Goal: Information Seeking & Learning: Learn about a topic

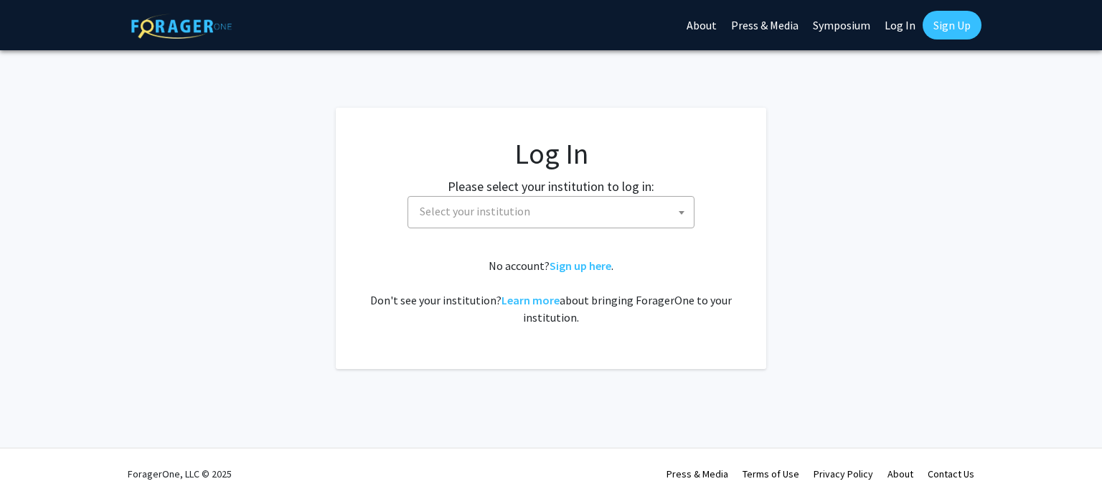
select select
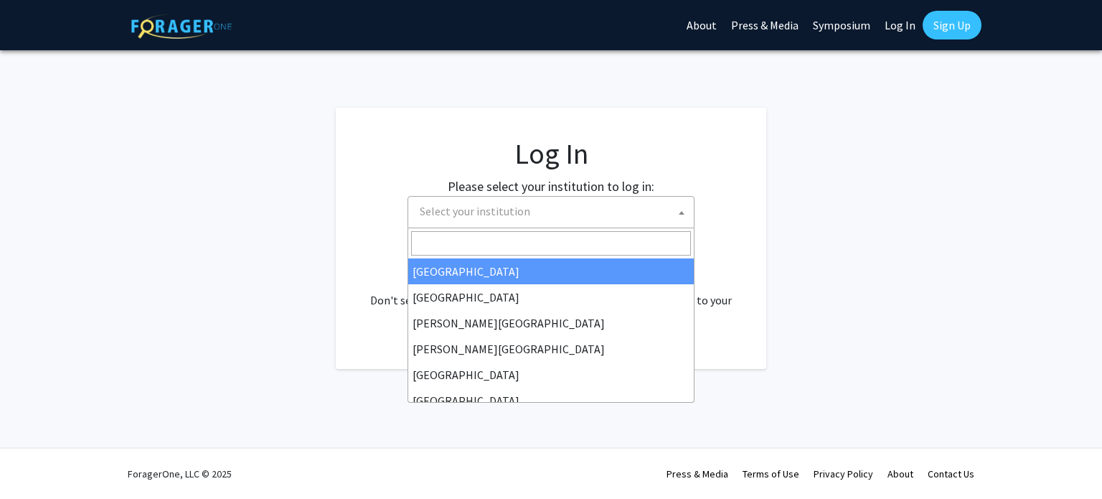
click at [483, 209] on span "Select your institution" at bounding box center [475, 211] width 110 height 14
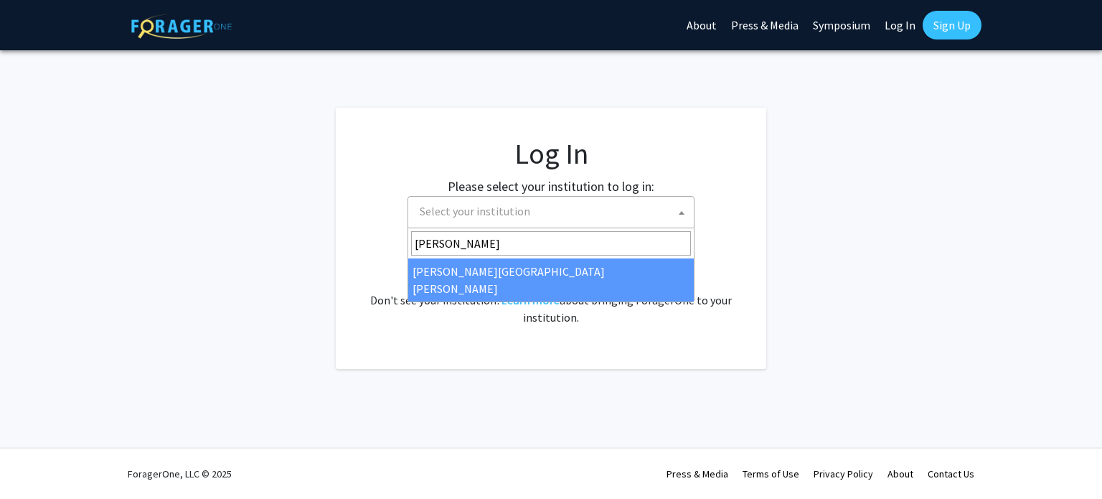
type input "[PERSON_NAME]"
select select "1"
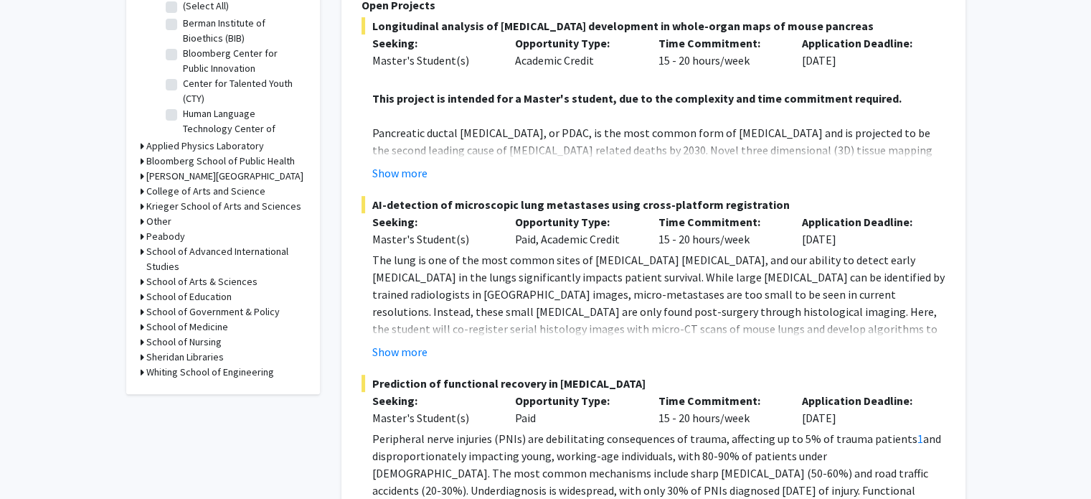
scroll to position [485, 0]
click at [408, 343] on button "Show more" at bounding box center [399, 351] width 55 height 17
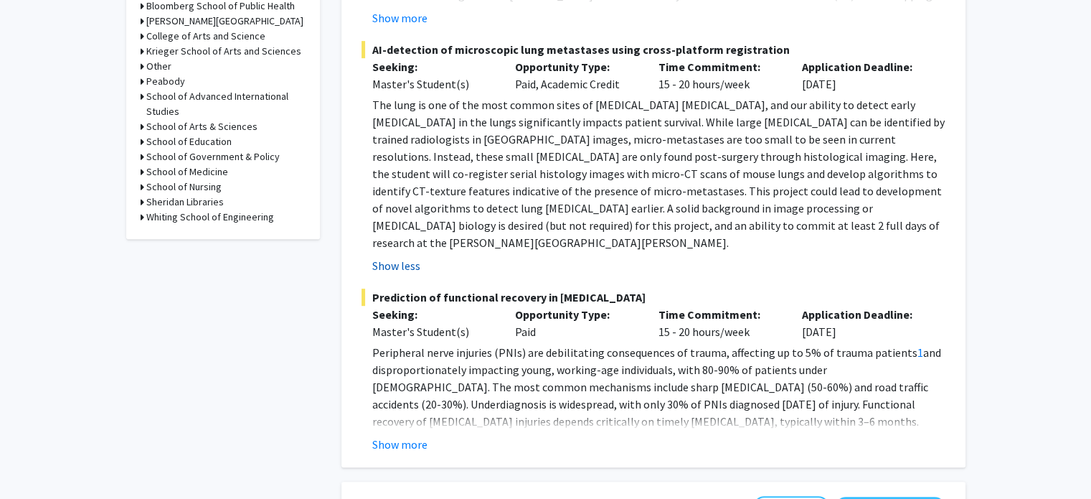
scroll to position [640, 0]
click at [428, 436] on div "Show more" at bounding box center [658, 444] width 573 height 17
click at [387, 436] on button "Show more" at bounding box center [399, 444] width 55 height 17
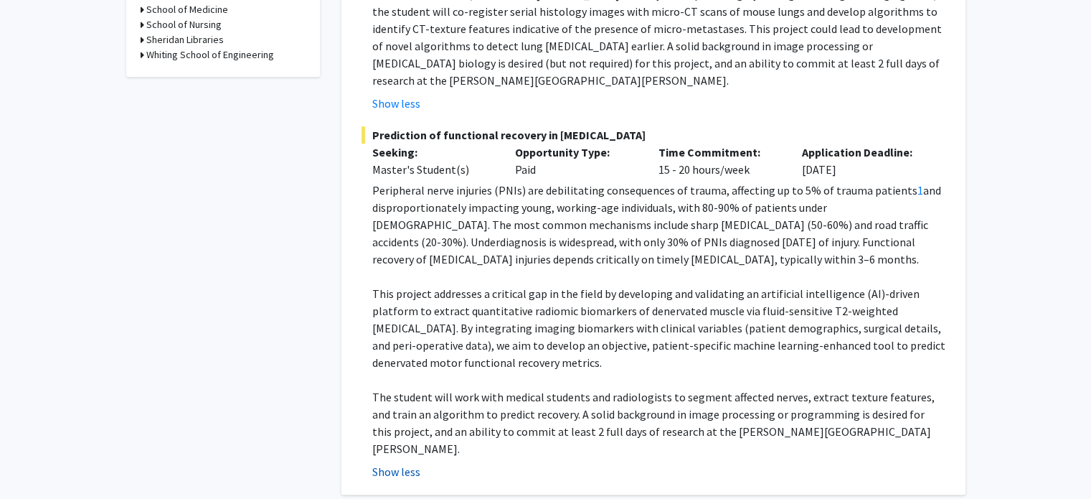
scroll to position [823, 0]
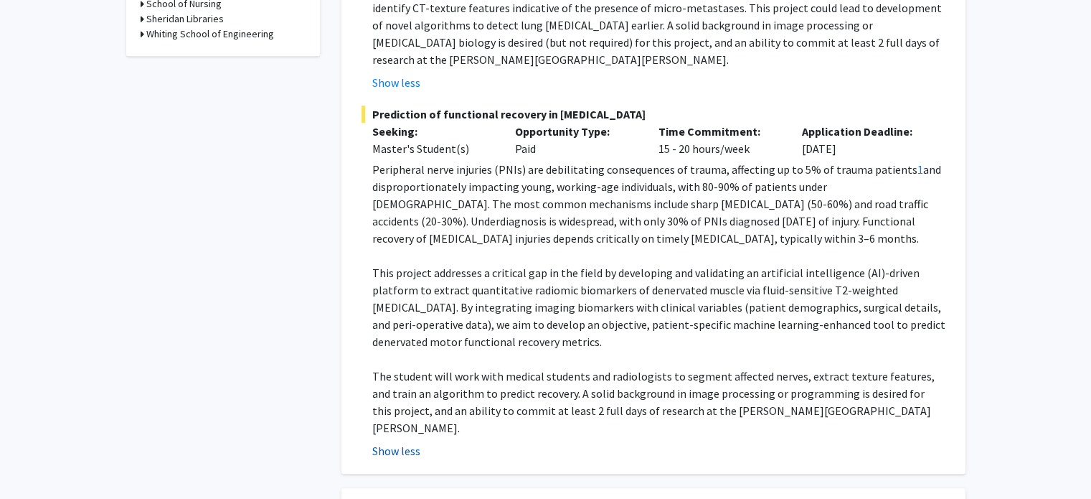
click at [403, 442] on button "Show less" at bounding box center [396, 450] width 48 height 17
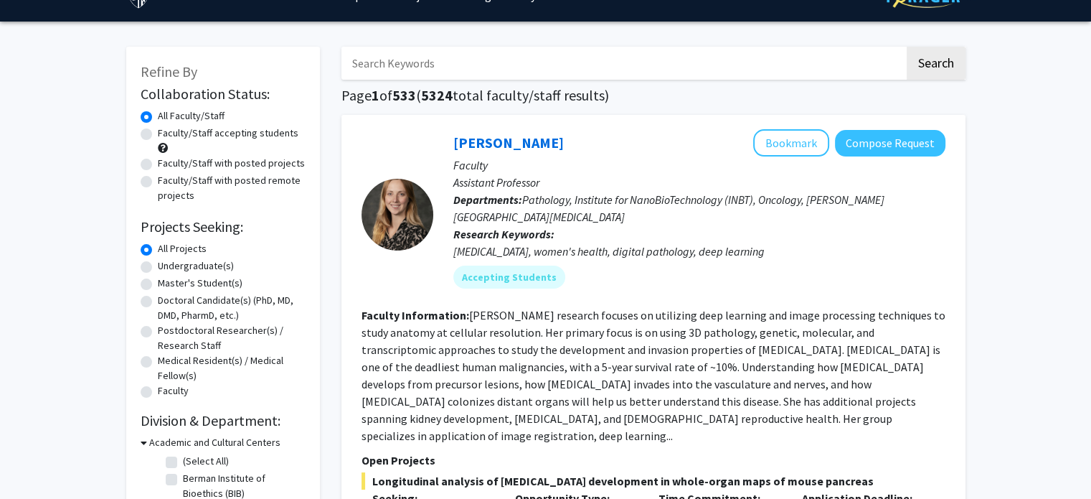
scroll to position [0, 0]
